Goal: Information Seeking & Learning: Find specific fact

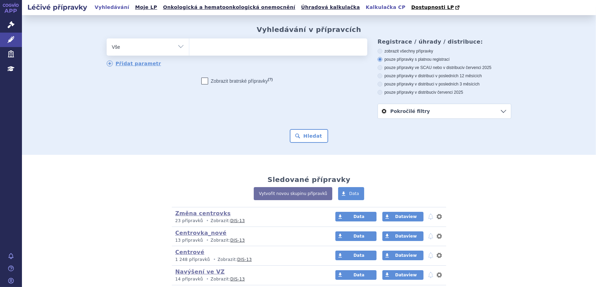
click at [364, 8] on link "Kalkulačka CP" at bounding box center [386, 7] width 44 height 9
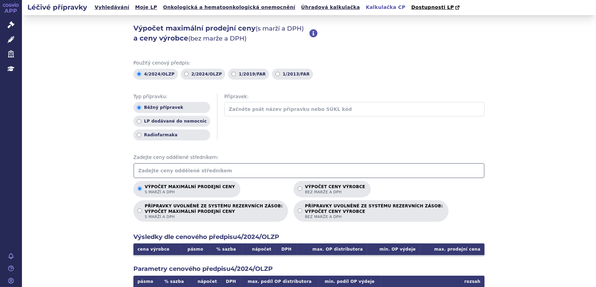
click at [178, 172] on input "text" at bounding box center [308, 170] width 351 height 15
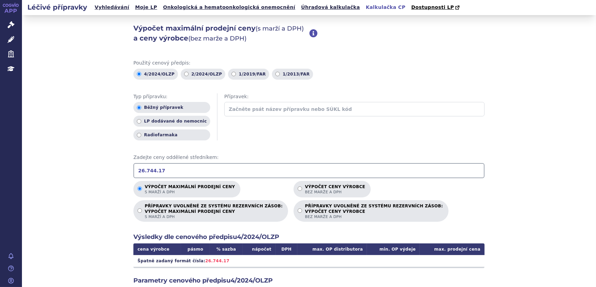
click at [141, 171] on input "26.744.17" at bounding box center [308, 170] width 351 height 15
click at [144, 171] on input "26.744.17" at bounding box center [308, 170] width 351 height 15
click at [143, 170] on input "26.744.17" at bounding box center [308, 170] width 351 height 15
click at [151, 171] on input "26744.17" at bounding box center [308, 170] width 351 height 15
type input "26744.17"
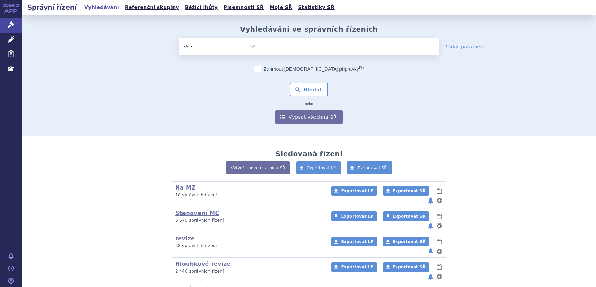
click at [275, 46] on ul at bounding box center [350, 45] width 178 height 14
click at [261, 46] on select at bounding box center [261, 46] width 0 height 17
click at [5, 44] on link "Léčivé přípravky" at bounding box center [11, 40] width 22 height 14
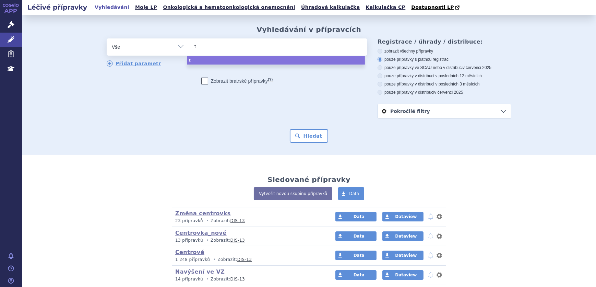
type input "te"
type input "tecf"
type input "tecfi"
type input "tecfid"
type input "tecfider"
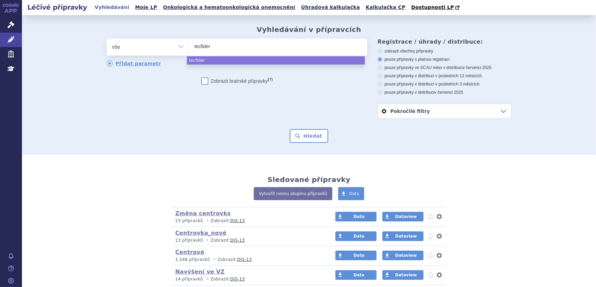
type input "tecfidera"
select select "tecfidera"
click at [304, 138] on button "Hledat" at bounding box center [309, 136] width 39 height 14
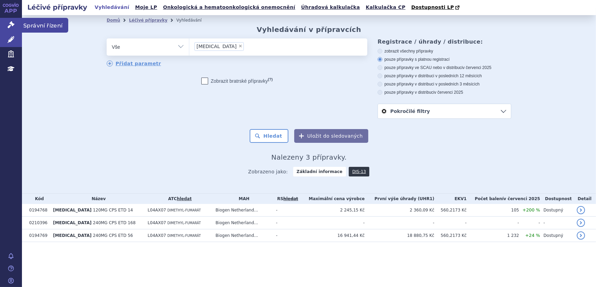
click at [13, 26] on icon at bounding box center [11, 24] width 7 height 7
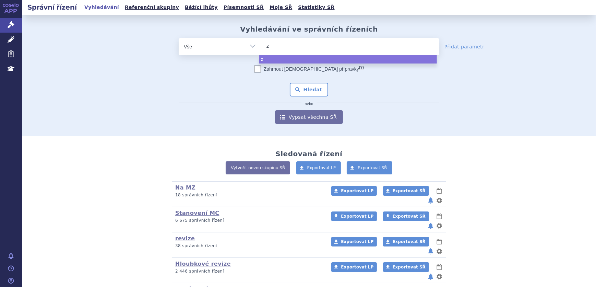
type input "ze"
type input "zepo"
type input "zeposi"
type input "zeposia"
select select "zeposia"
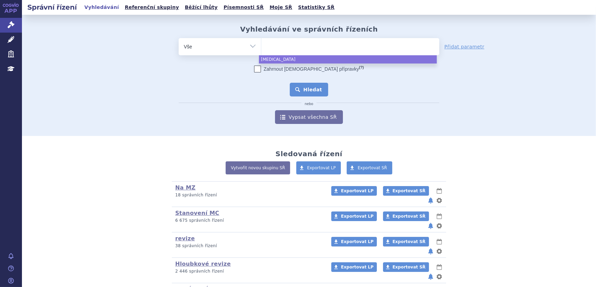
click at [299, 96] on button "Hledat" at bounding box center [309, 90] width 39 height 14
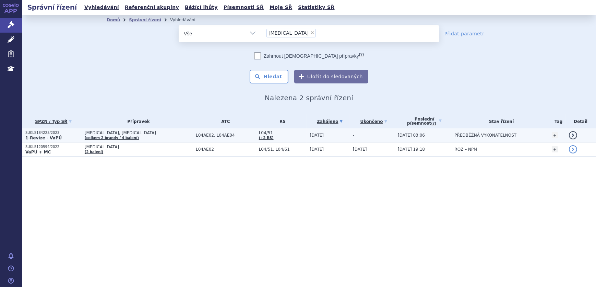
click at [147, 134] on span "[MEDICAL_DATA], [MEDICAL_DATA]" at bounding box center [139, 132] width 108 height 5
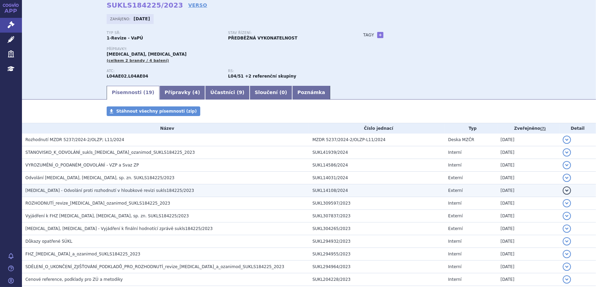
scroll to position [62, 0]
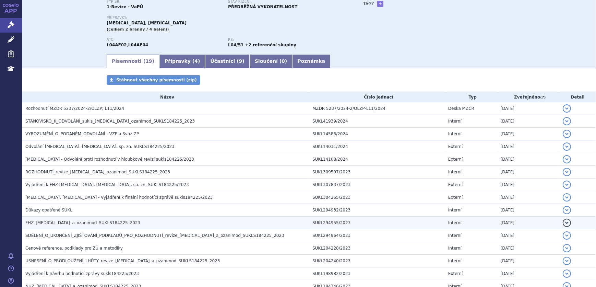
click at [66, 220] on span "FHZ_ponesimod_a_ozanimod_SUKLS184225_2023" at bounding box center [82, 222] width 115 height 5
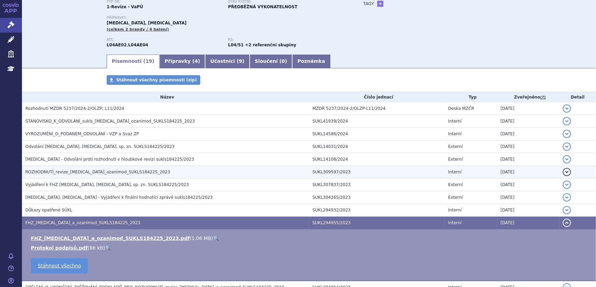
click at [66, 168] on h3 "ROZHODNUTÍ_revize_ponesimod_ozanimod_SUKLS184225_2023" at bounding box center [167, 171] width 284 height 7
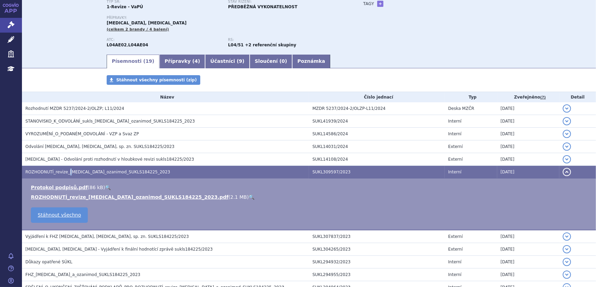
click at [249, 195] on link "🔍" at bounding box center [252, 196] width 6 height 5
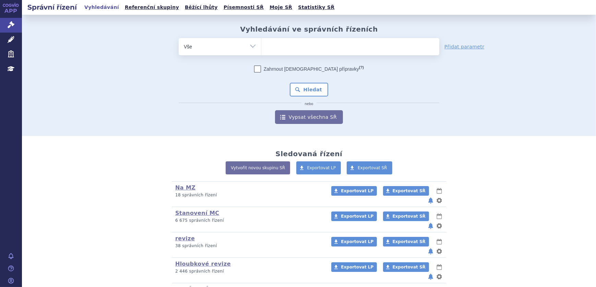
drag, startPoint x: 250, startPoint y: 47, endPoint x: 240, endPoint y: 50, distance: 10.0
click at [250, 47] on select "Vše Spisová značka Typ SŘ Přípravek/SUKL kód Účastník/Držitel" at bounding box center [220, 45] width 82 height 15
select select "filter-atc-group"
click at [179, 38] on select "Vše Spisová značka Typ SŘ Přípravek/SUKL kód Účastník/Držitel" at bounding box center [220, 45] width 82 height 15
click at [278, 48] on ul at bounding box center [350, 45] width 178 height 14
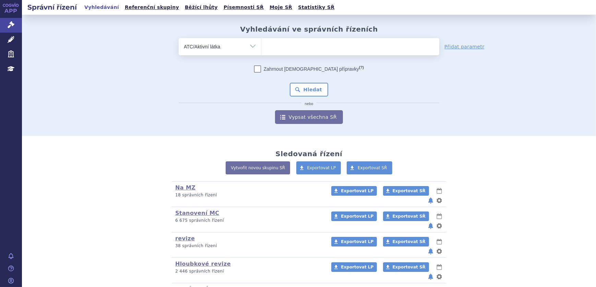
click at [261, 48] on select at bounding box center [261, 46] width 0 height 17
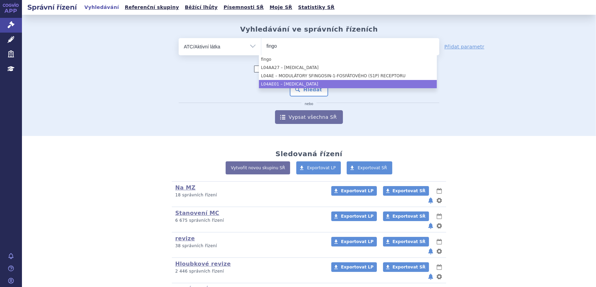
type input "fingo"
select select "L04AE01"
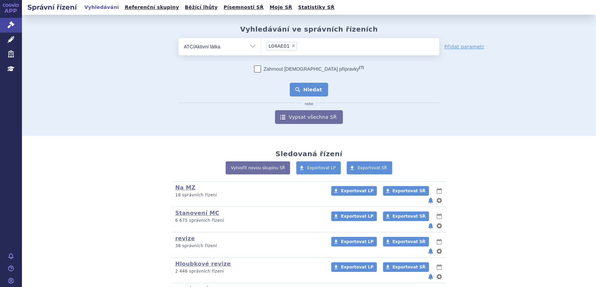
click at [313, 88] on button "Hledat" at bounding box center [309, 90] width 39 height 14
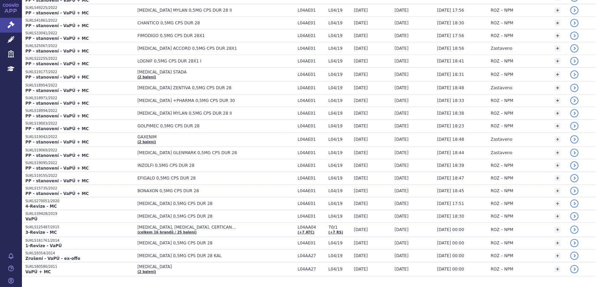
scroll to position [296, 0]
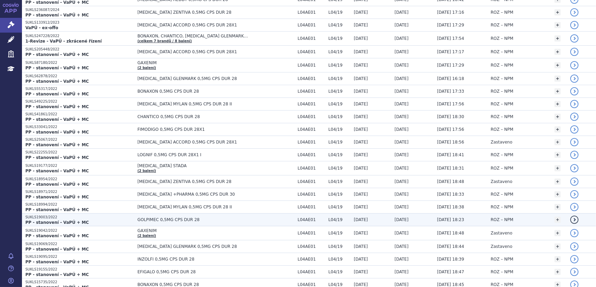
scroll to position [296, 0]
